Goal: Task Accomplishment & Management: Manage account settings

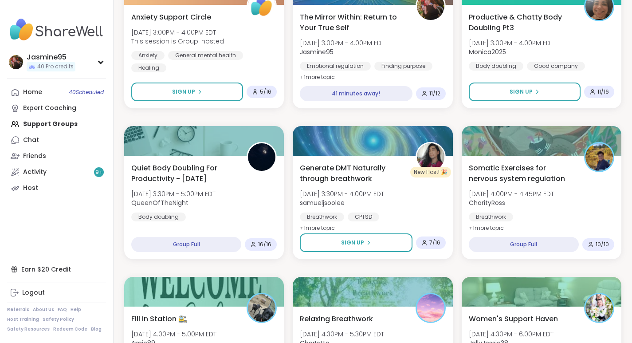
scroll to position [336, 0]
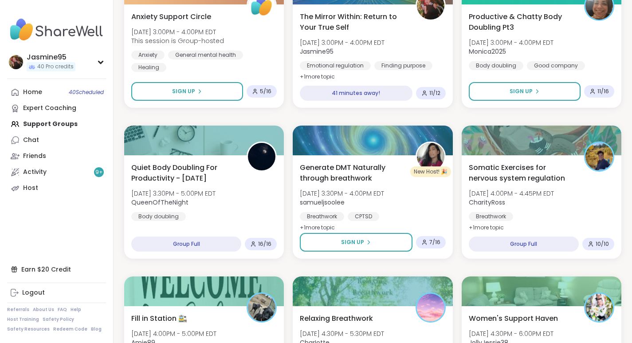
click at [41, 189] on link "Host" at bounding box center [56, 188] width 99 height 16
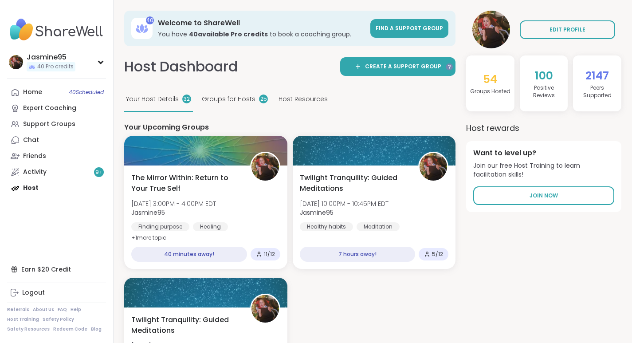
click at [199, 201] on span "Mon, Oct 13 | 3:00PM - 4:00PM EDT" at bounding box center [173, 203] width 85 height 9
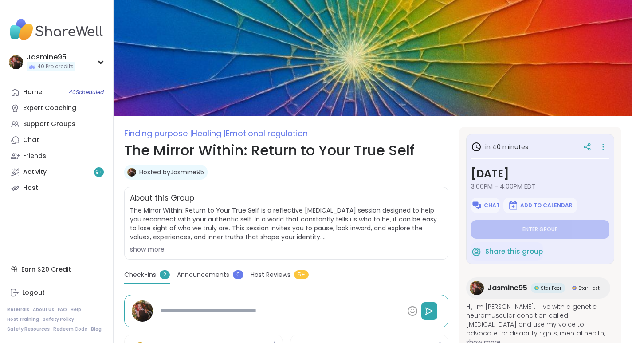
click at [599, 144] on icon at bounding box center [603, 147] width 9 height 12
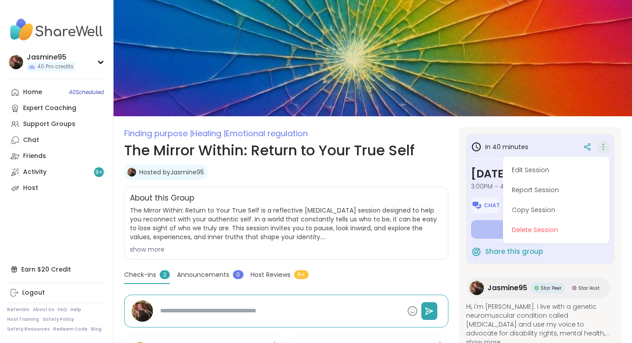
click at [519, 168] on button "Edit Session" at bounding box center [555, 170] width 99 height 20
type textarea "*"
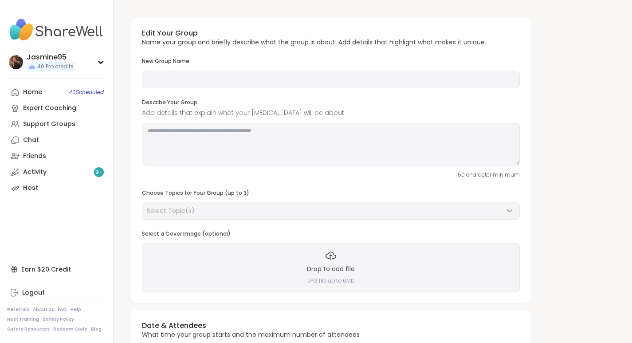
type input "**********"
type textarea "**********"
type input "**"
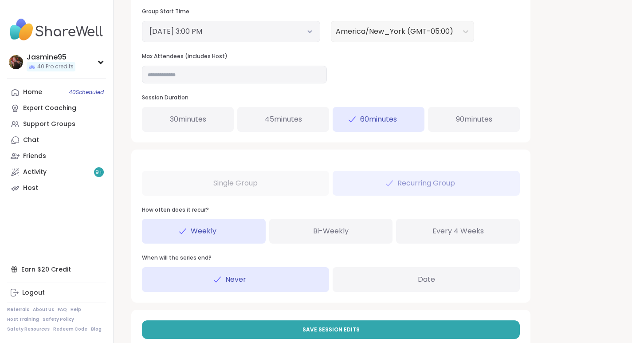
scroll to position [372, 0]
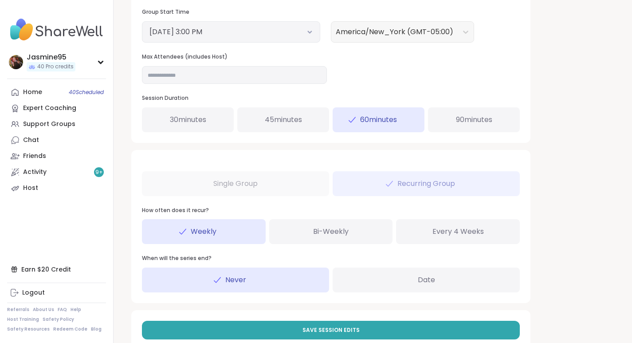
click at [221, 27] on button "[DATE] 3:00 PM" at bounding box center [230, 32] width 163 height 11
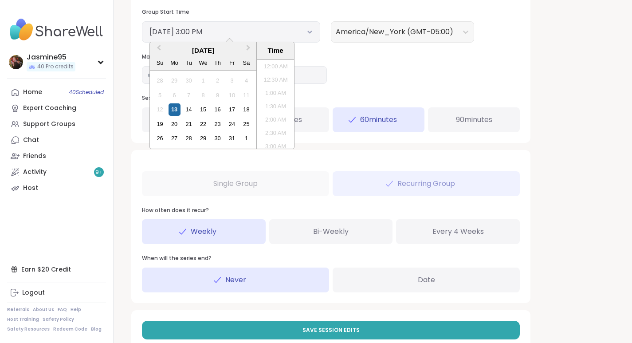
scroll to position [361, 0]
click at [274, 129] on li "4:00 PM" at bounding box center [276, 130] width 38 height 13
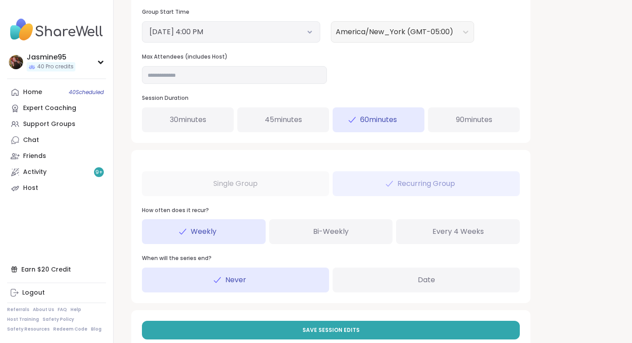
click at [331, 330] on span "Save Session Edits" at bounding box center [330, 330] width 57 height 8
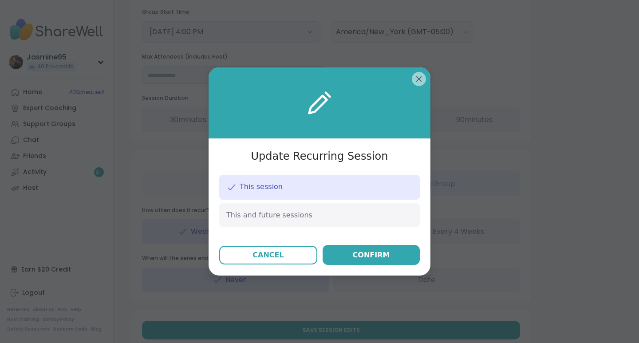
click at [271, 218] on span "This and future sessions" at bounding box center [269, 215] width 86 height 10
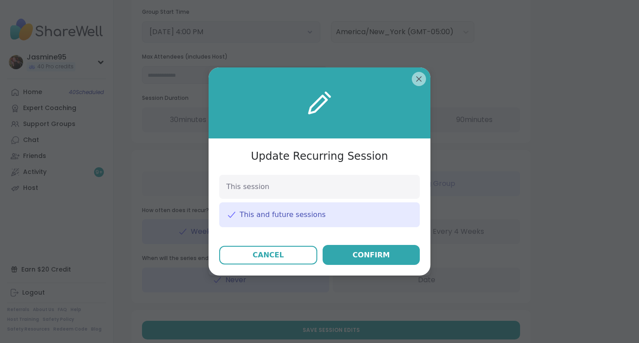
click at [350, 258] on button "Confirm" at bounding box center [370, 255] width 97 height 20
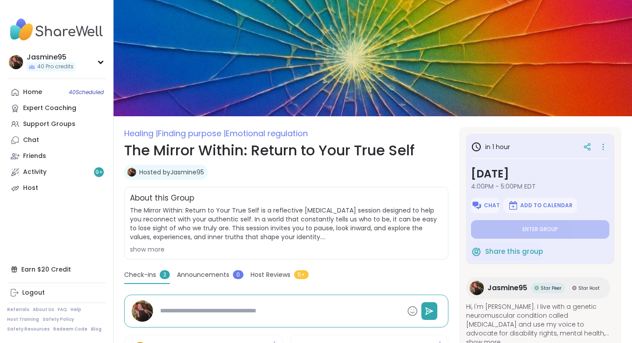
type textarea "*"
